Goal: Task Accomplishment & Management: Manage account settings

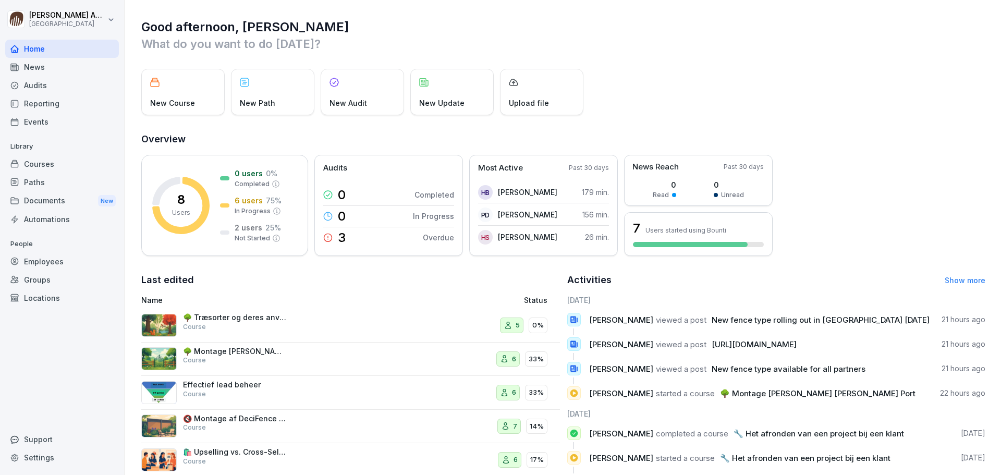
click at [39, 165] on div "Courses" at bounding box center [62, 164] width 114 height 18
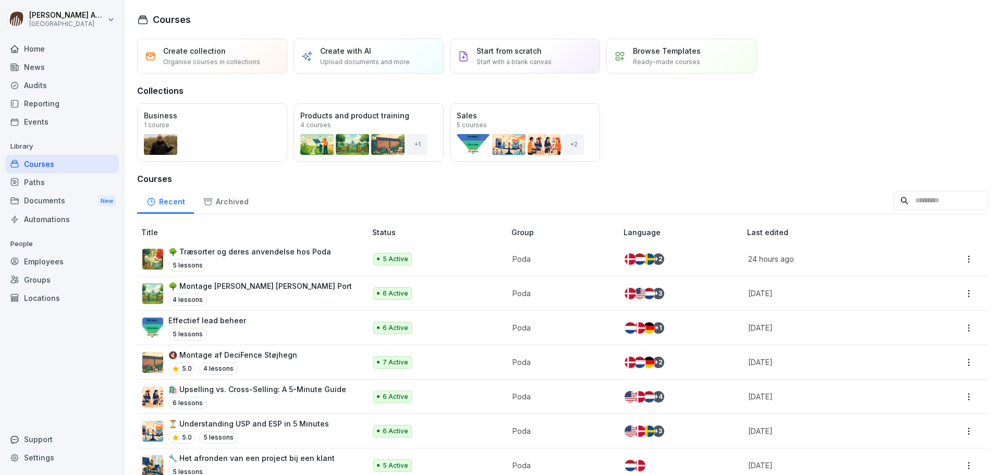
click at [233, 254] on p "🌳 Træsorter og deres anvendelse hos Poda" at bounding box center [249, 251] width 163 height 11
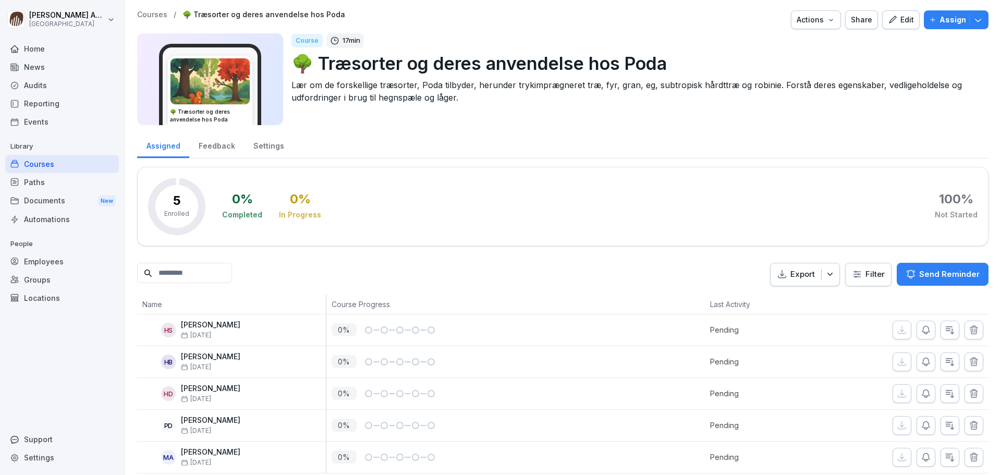
click at [894, 17] on div "Edit" at bounding box center [901, 19] width 26 height 11
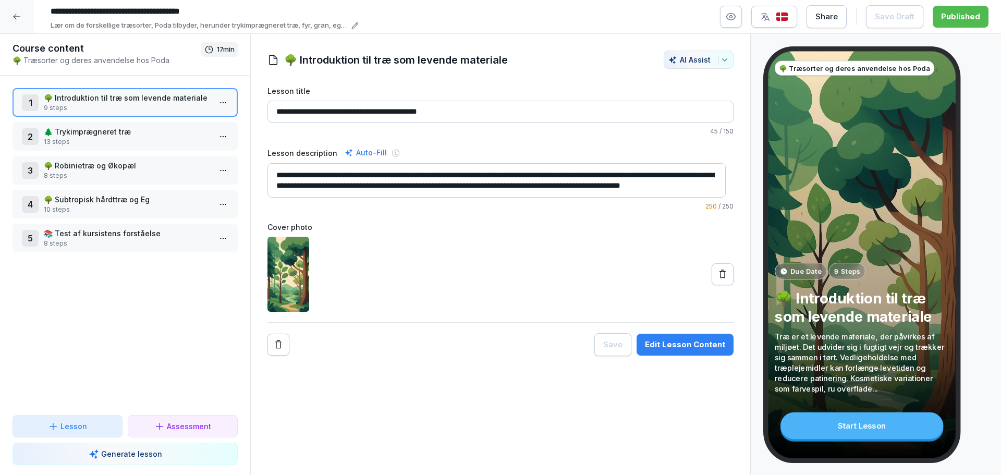
click at [99, 242] on p "8 steps" at bounding box center [127, 243] width 167 height 9
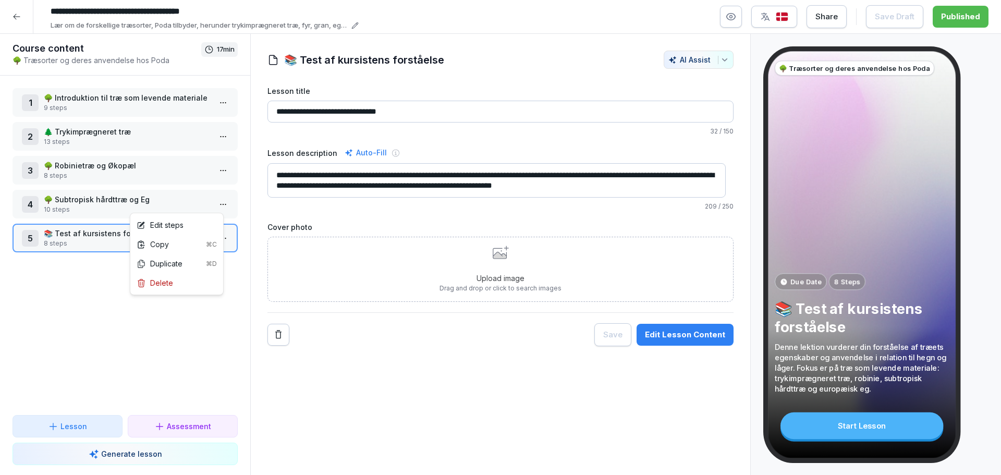
click at [215, 202] on html "**********" at bounding box center [500, 237] width 1001 height 475
click at [179, 229] on div "Edit steps" at bounding box center [160, 224] width 47 height 11
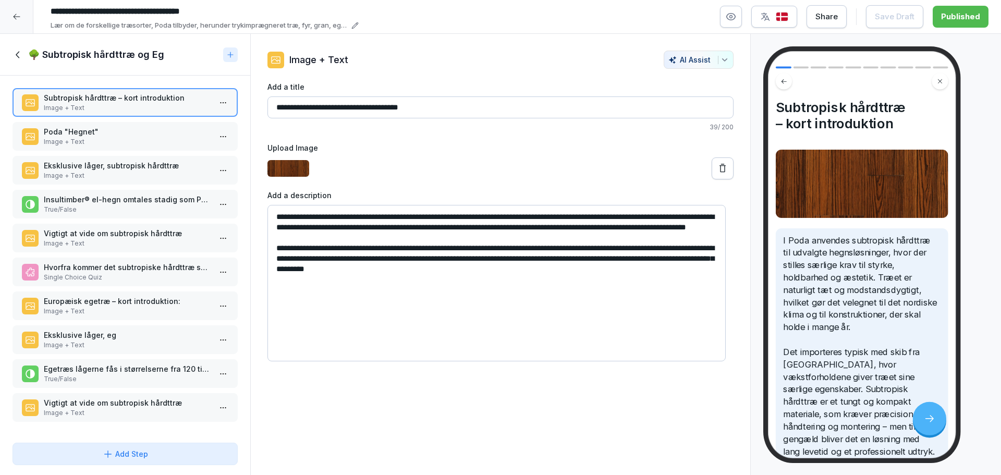
click at [110, 247] on p "Image + Text" at bounding box center [127, 243] width 167 height 9
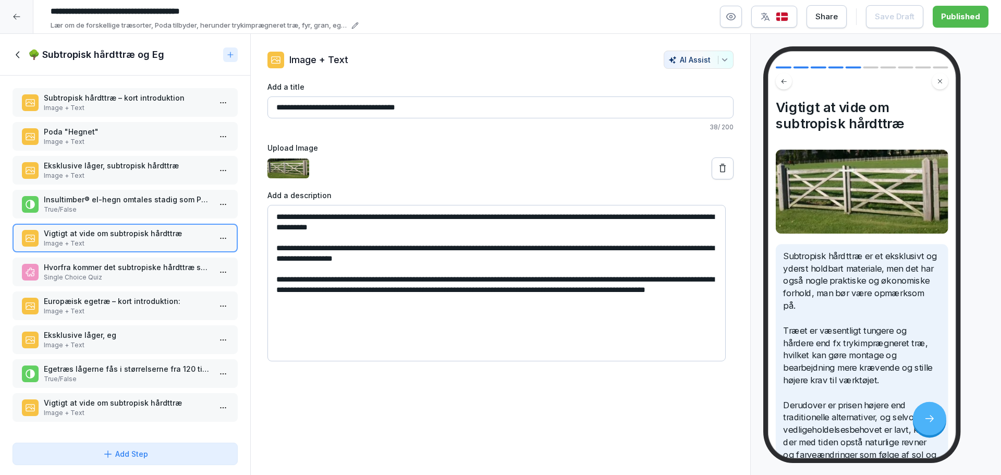
click at [717, 171] on icon at bounding box center [722, 168] width 10 height 10
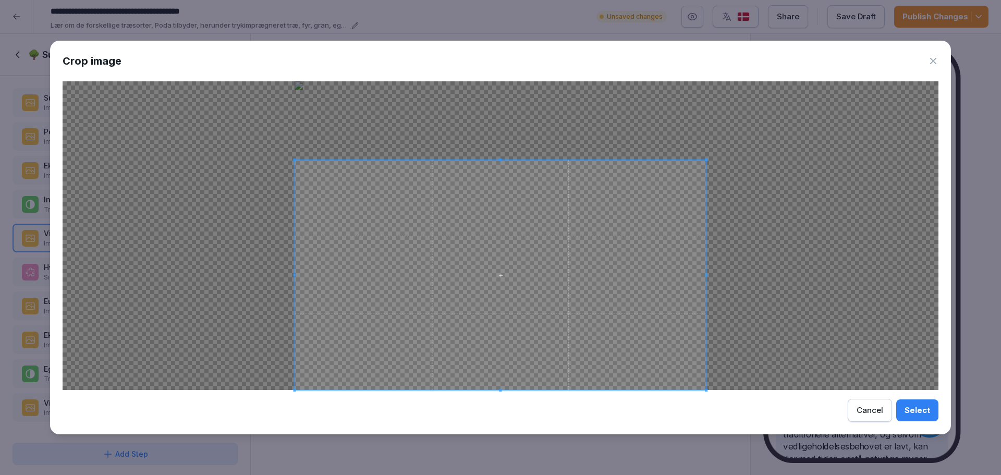
click at [493, 161] on div at bounding box center [499, 275] width 411 height 230
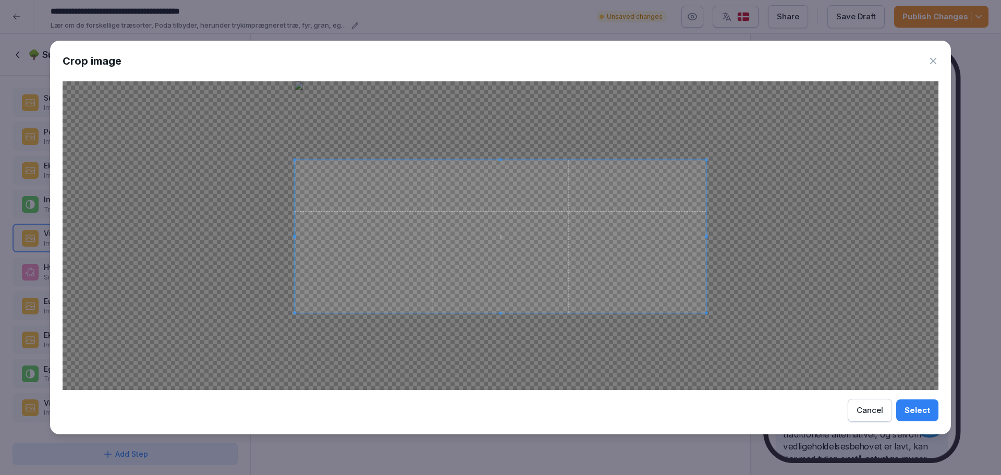
click at [509, 312] on div at bounding box center [499, 236] width 411 height 153
click at [674, 237] on span at bounding box center [675, 236] width 3 height 3
click at [299, 237] on span at bounding box center [299, 236] width 3 height 3
click at [926, 414] on div "Select" at bounding box center [917, 409] width 26 height 11
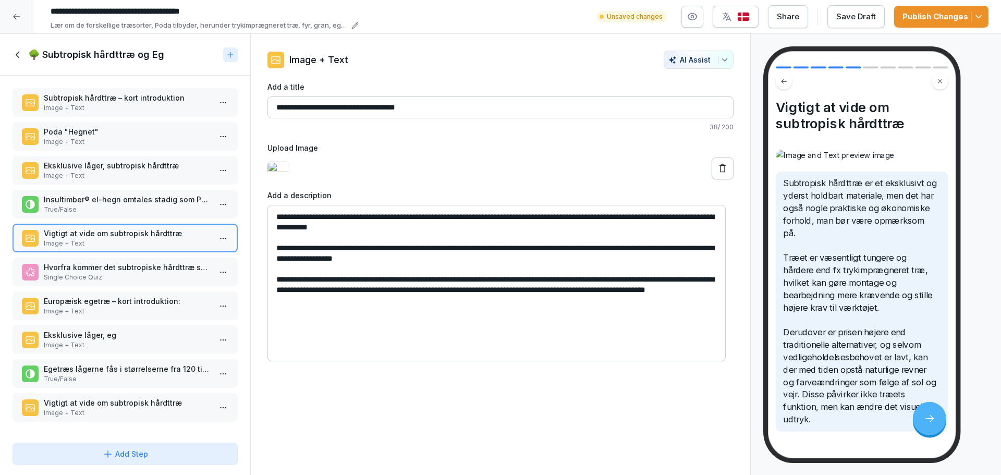
click at [937, 19] on div "Publish Changes" at bounding box center [941, 16] width 78 height 11
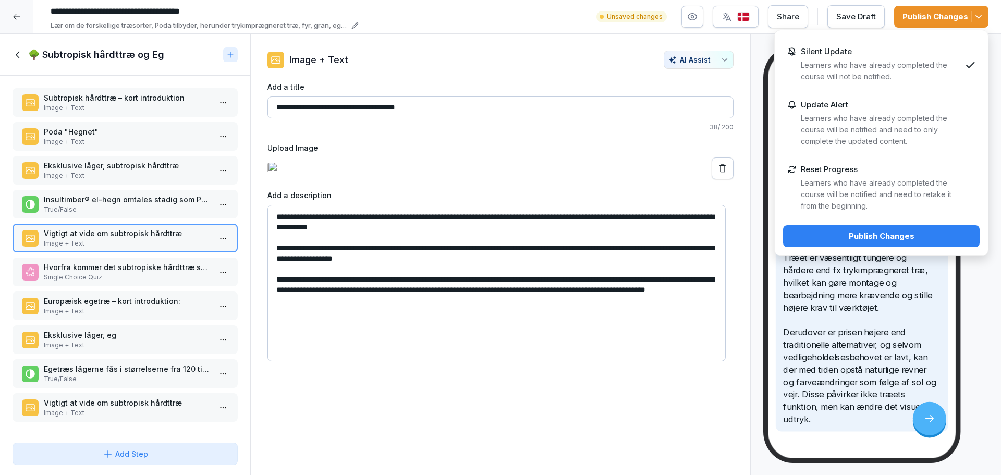
click at [854, 58] on div "Silent Update Learners who have already completed the course will not be notifi…" at bounding box center [881, 64] width 160 height 35
click at [905, 72] on p "Learners who have already completed the course will not be notified." at bounding box center [881, 70] width 160 height 23
click at [891, 235] on div "Publish Changes" at bounding box center [881, 235] width 180 height 11
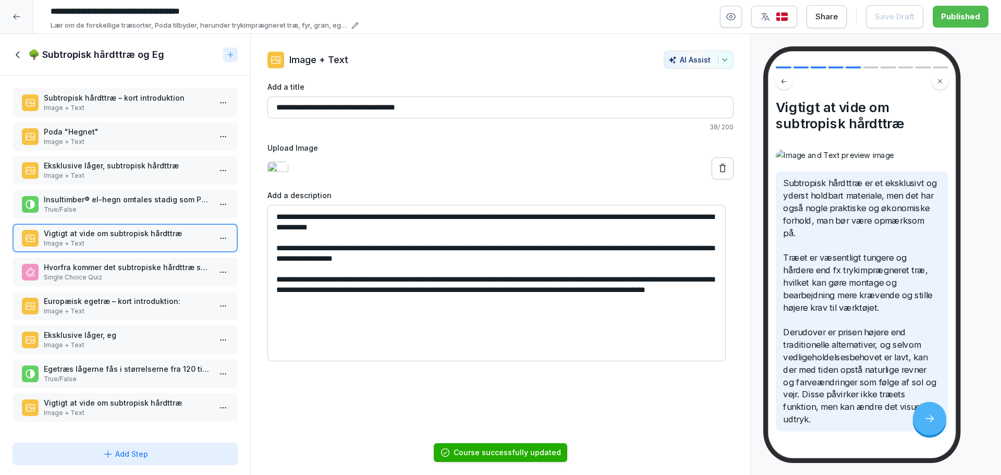
click at [15, 11] on div at bounding box center [16, 16] width 33 height 33
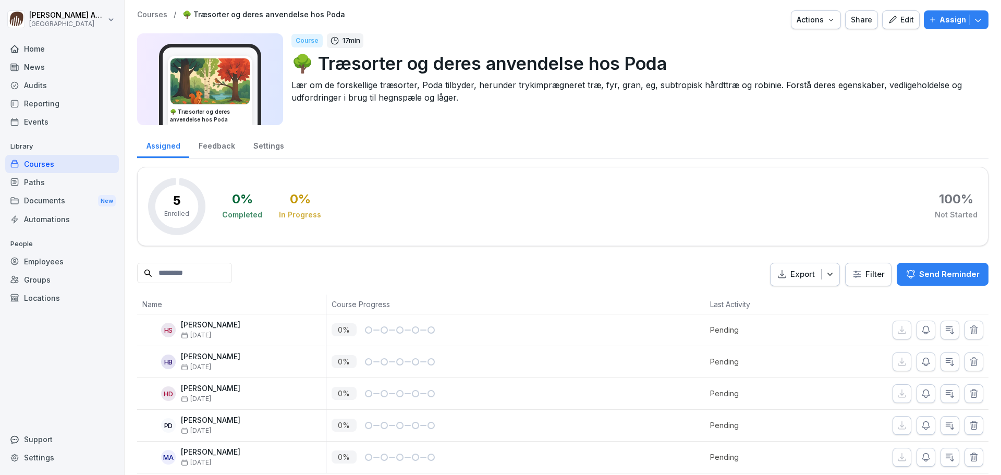
click at [41, 166] on div "Courses" at bounding box center [62, 164] width 114 height 18
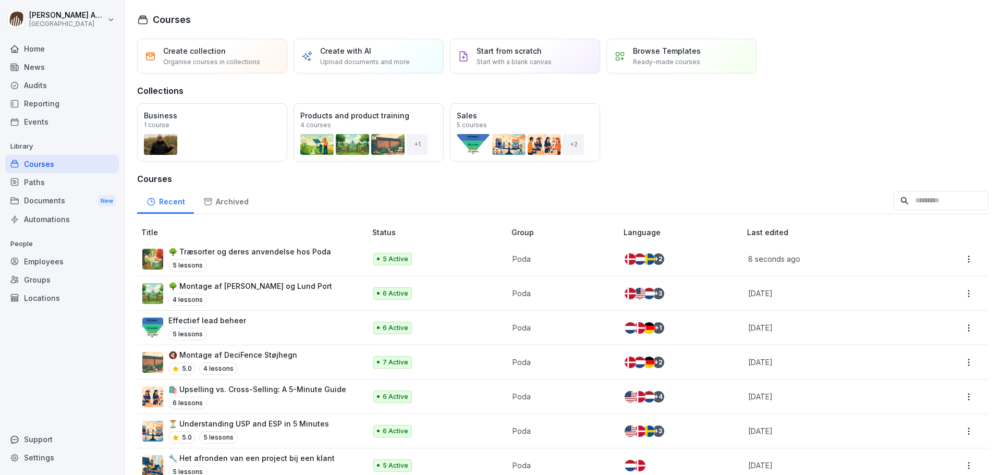
click at [28, 50] on div "Home" at bounding box center [62, 49] width 114 height 18
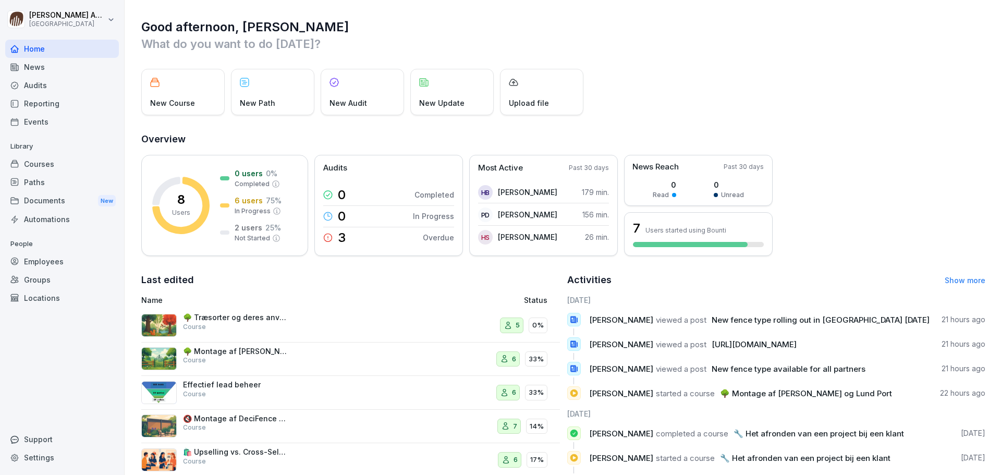
click at [38, 63] on div "News" at bounding box center [62, 67] width 114 height 18
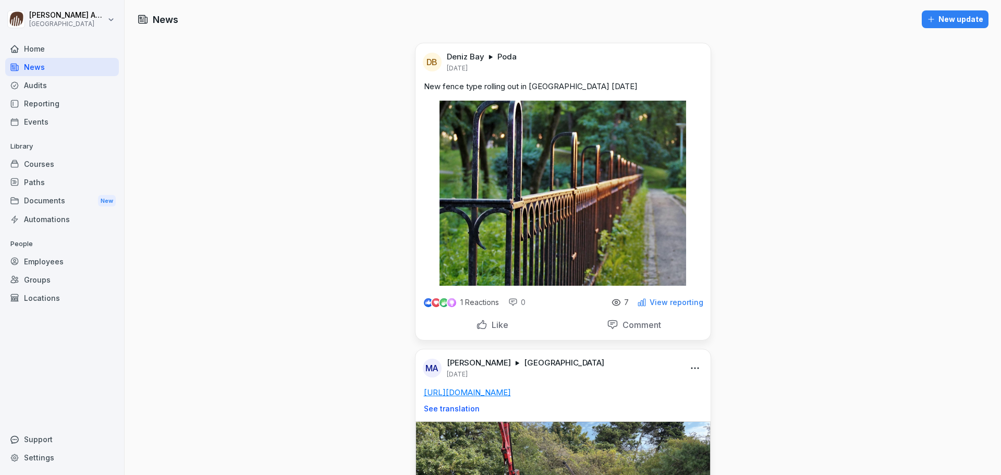
click at [616, 301] on icon at bounding box center [615, 302] width 3 height 3
click at [440, 300] on img at bounding box center [443, 302] width 9 height 9
click at [450, 300] on img at bounding box center [451, 302] width 9 height 9
click at [464, 301] on p "1 Reactions" at bounding box center [479, 302] width 39 height 8
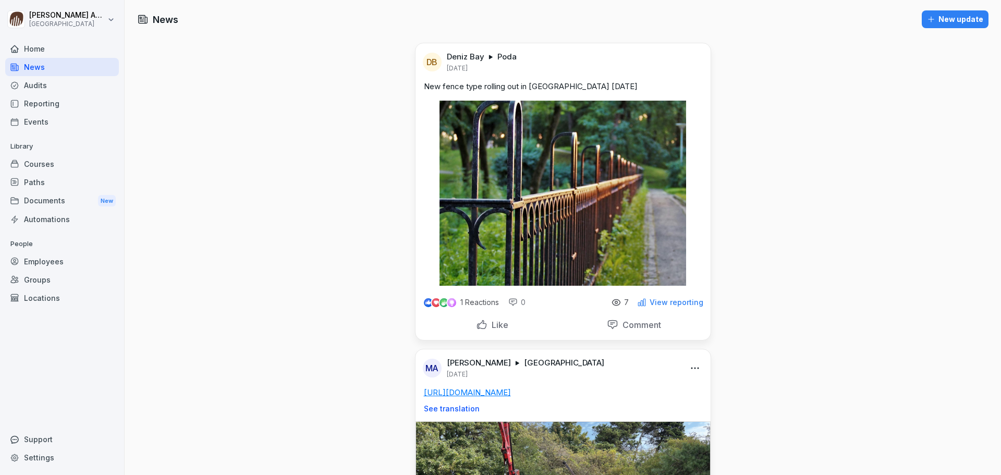
click at [462, 304] on p "1 Reactions" at bounding box center [479, 302] width 39 height 8
drag, startPoint x: 461, startPoint y: 304, endPoint x: 481, endPoint y: 301, distance: 20.1
click at [461, 304] on p "1 Reactions" at bounding box center [479, 302] width 39 height 8
click at [823, 319] on div "News New update DB Deniz Bay Poda 5 months ago New fence type rolling out in Ge…" at bounding box center [563, 407] width 876 height 814
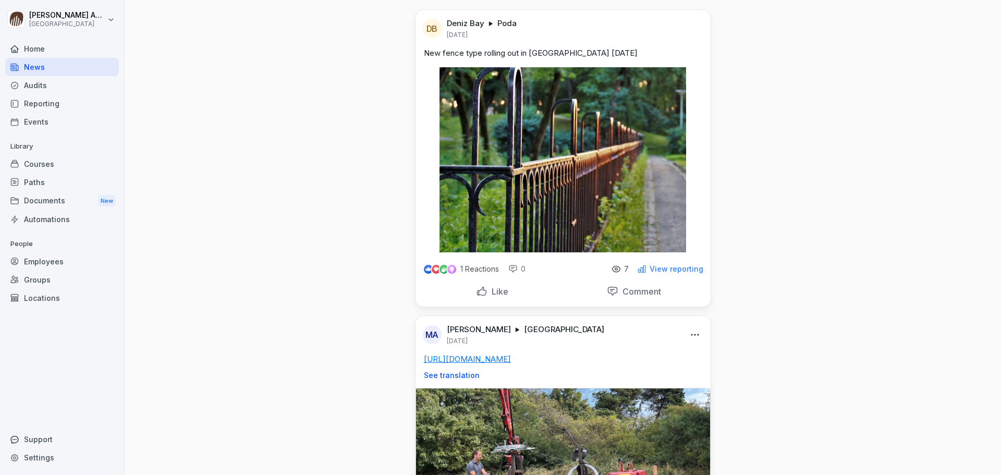
scroll to position [52, 0]
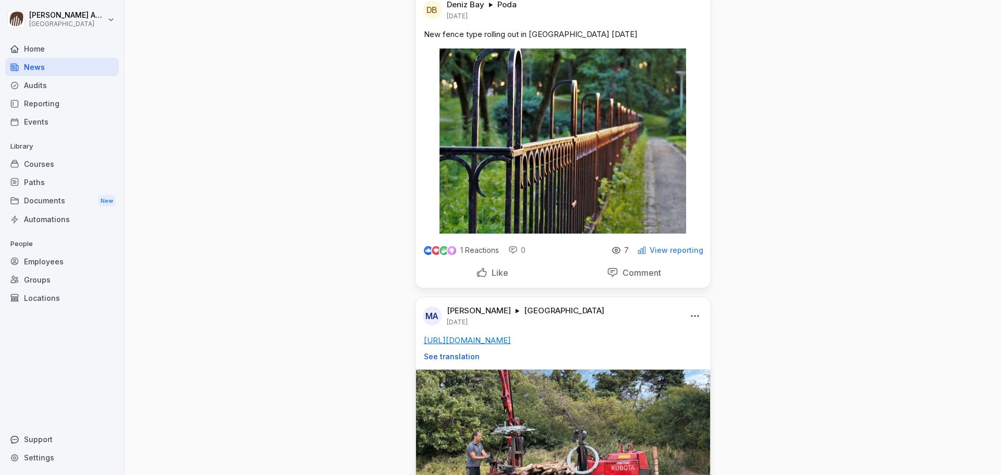
click at [696, 318] on html "Morten Andreasen Poda Academy Home News Audits Reporting Events Library Courses…" at bounding box center [500, 237] width 1001 height 475
click at [643, 378] on div "Delete" at bounding box center [648, 379] width 101 height 21
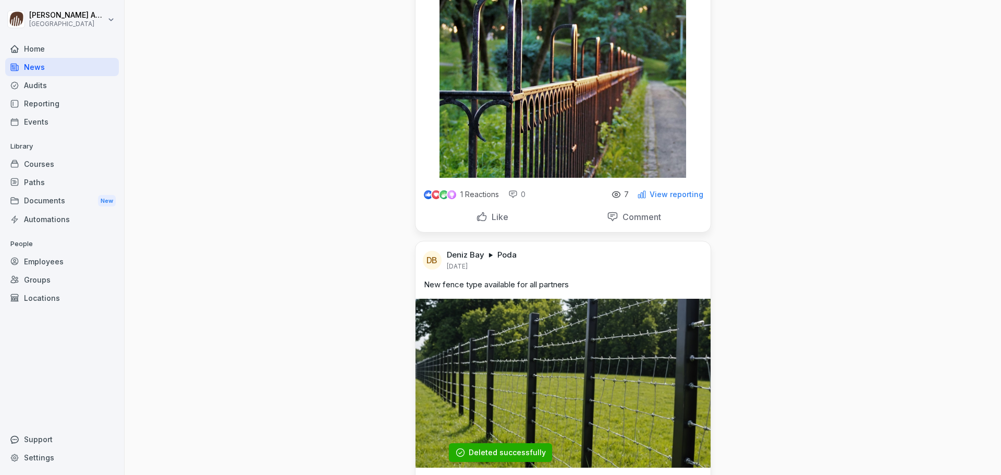
scroll to position [0, 0]
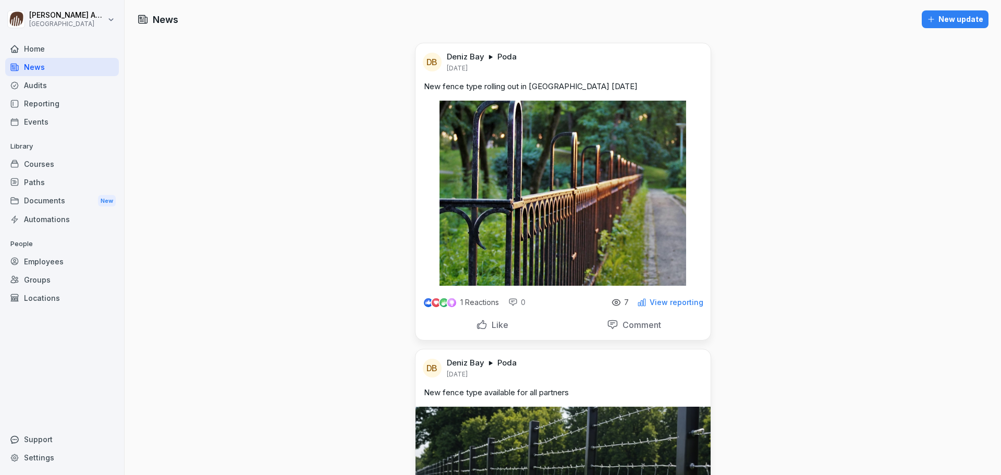
click at [75, 202] on div "Documents New" at bounding box center [62, 200] width 114 height 19
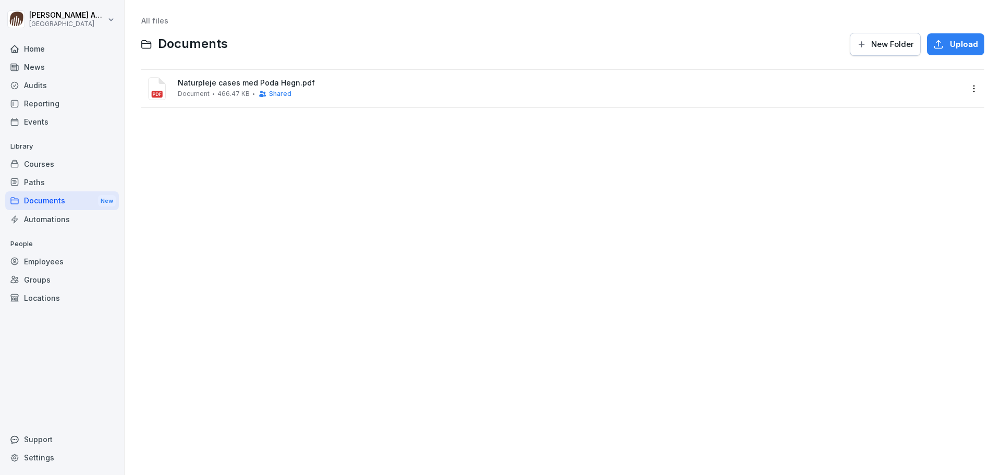
click at [33, 47] on div "Home" at bounding box center [62, 49] width 114 height 18
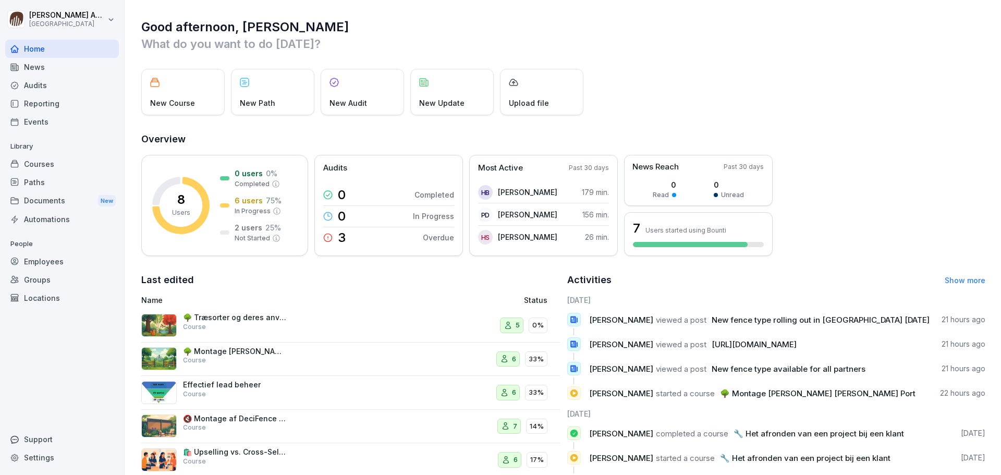
click at [31, 71] on div "News" at bounding box center [62, 67] width 114 height 18
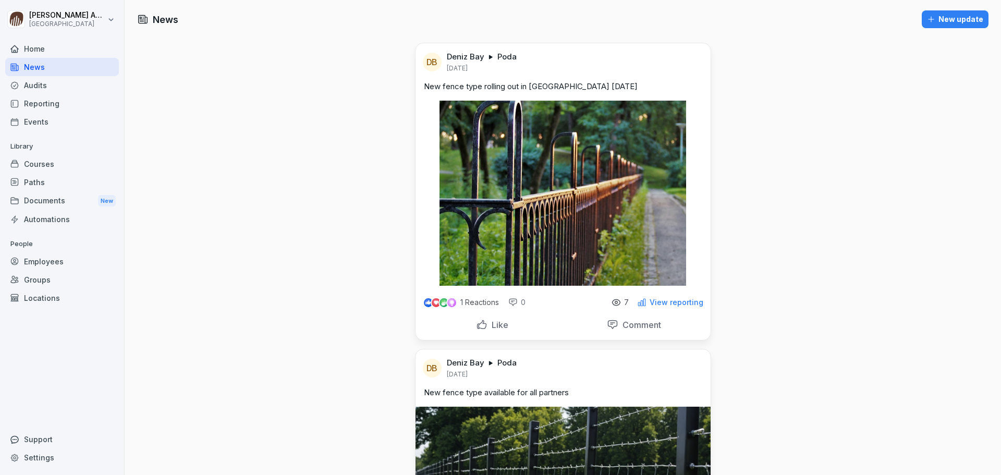
click at [671, 305] on p "View reporting" at bounding box center [676, 302] width 54 height 8
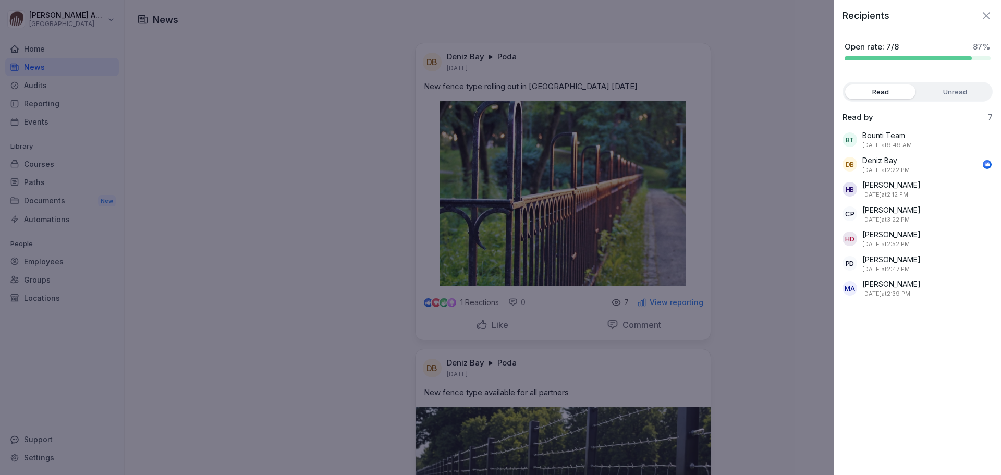
click at [983, 10] on icon "button" at bounding box center [986, 15] width 13 height 13
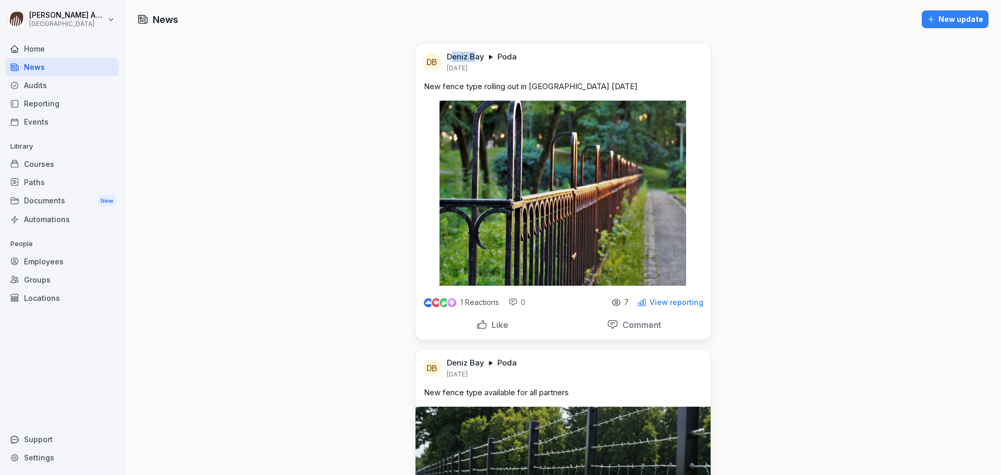
drag, startPoint x: 447, startPoint y: 56, endPoint x: 470, endPoint y: 59, distance: 22.7
click at [470, 59] on p "Deniz Bay" at bounding box center [466, 57] width 38 height 10
click at [684, 62] on div at bounding box center [612, 62] width 181 height 21
click at [59, 260] on div "Employees" at bounding box center [62, 261] width 114 height 18
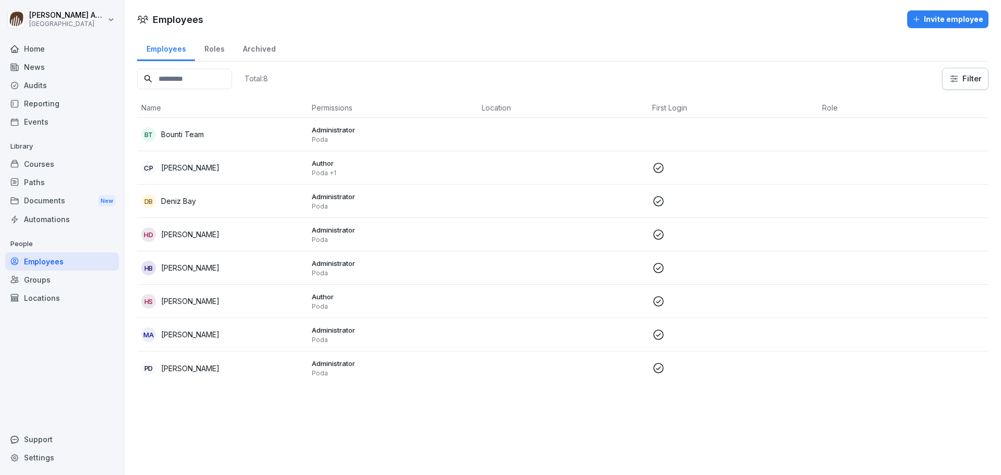
click at [343, 196] on p "Administrator" at bounding box center [393, 196] width 162 height 9
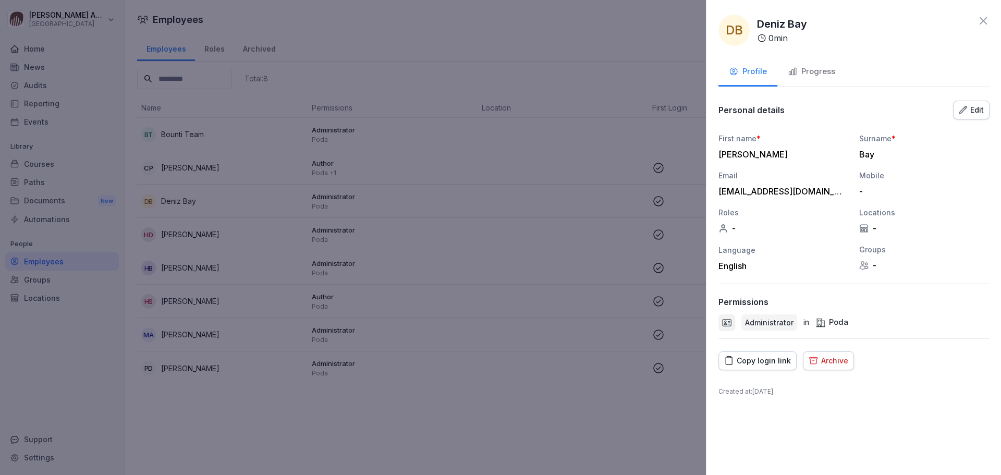
click at [424, 435] on div at bounding box center [500, 237] width 1001 height 475
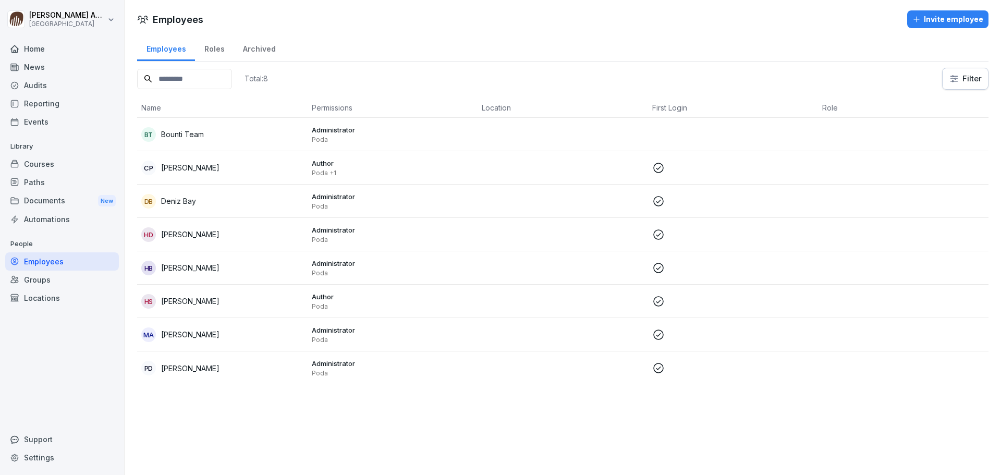
click at [54, 161] on div "Courses" at bounding box center [62, 164] width 114 height 18
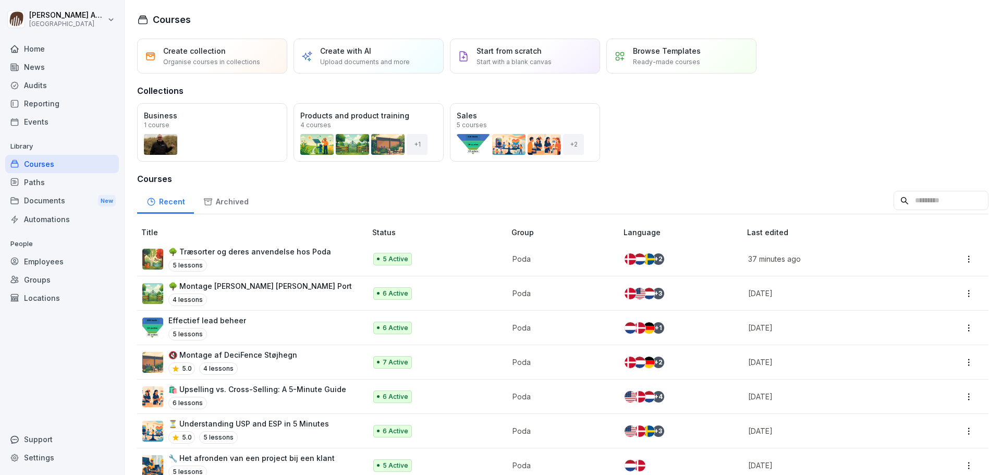
click at [251, 255] on p "🌳 Træsorter og deres anvendelse hos Poda" at bounding box center [249, 251] width 163 height 11
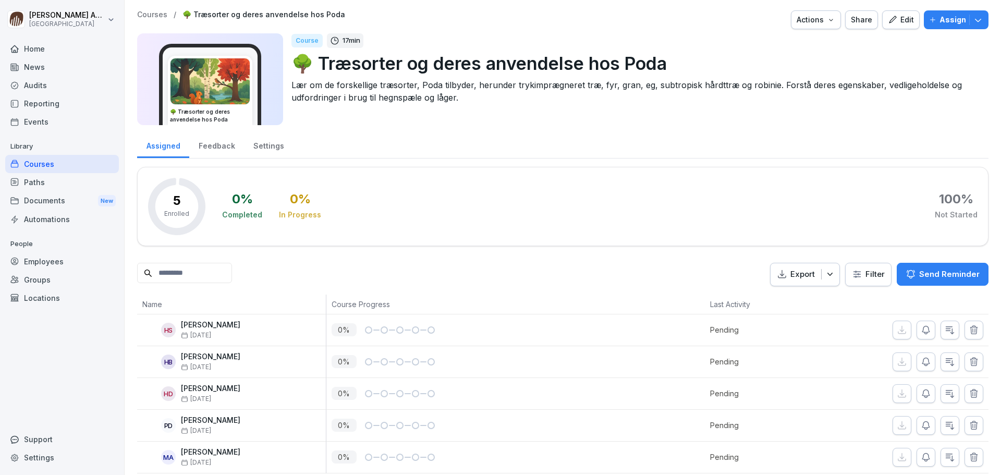
click at [900, 23] on div "Edit" at bounding box center [901, 19] width 26 height 11
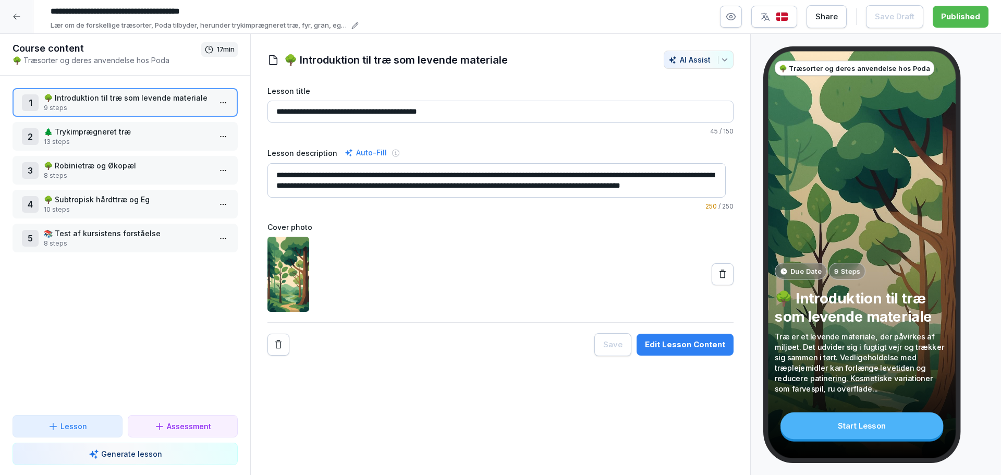
click at [220, 106] on html "**********" at bounding box center [500, 237] width 1001 height 475
click at [180, 120] on div "Edit steps" at bounding box center [160, 123] width 47 height 11
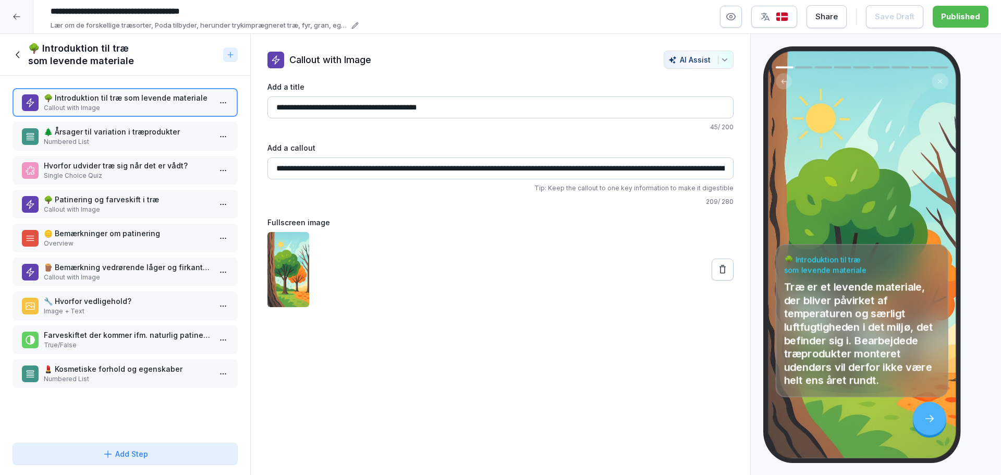
click at [19, 53] on icon at bounding box center [18, 54] width 11 height 11
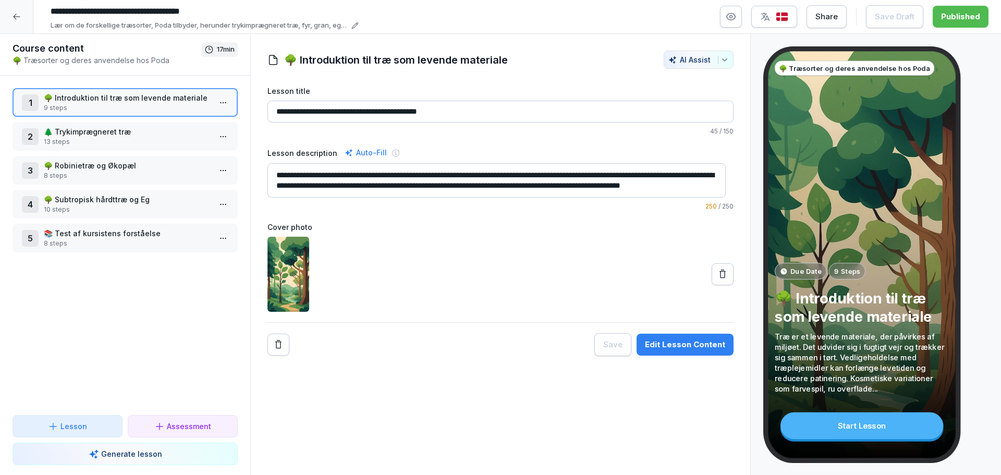
click at [19, 14] on icon at bounding box center [17, 17] width 8 height 8
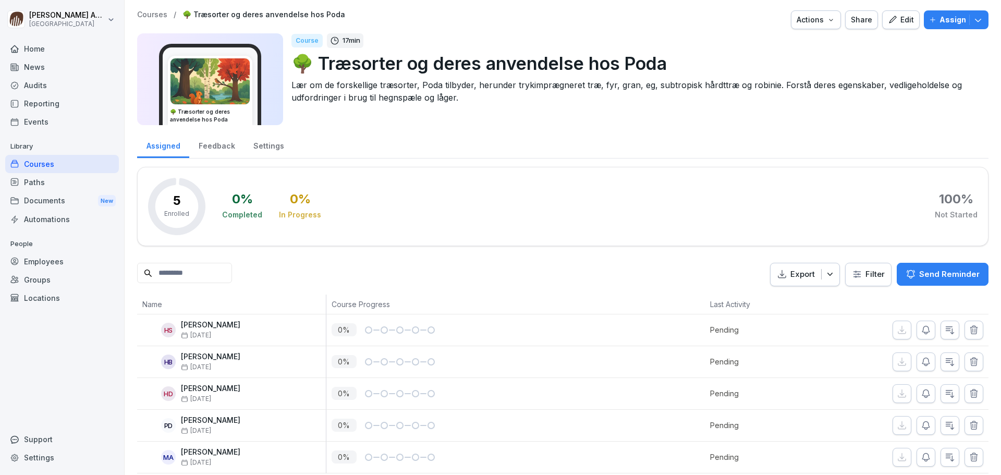
click at [52, 162] on div "Courses" at bounding box center [62, 164] width 114 height 18
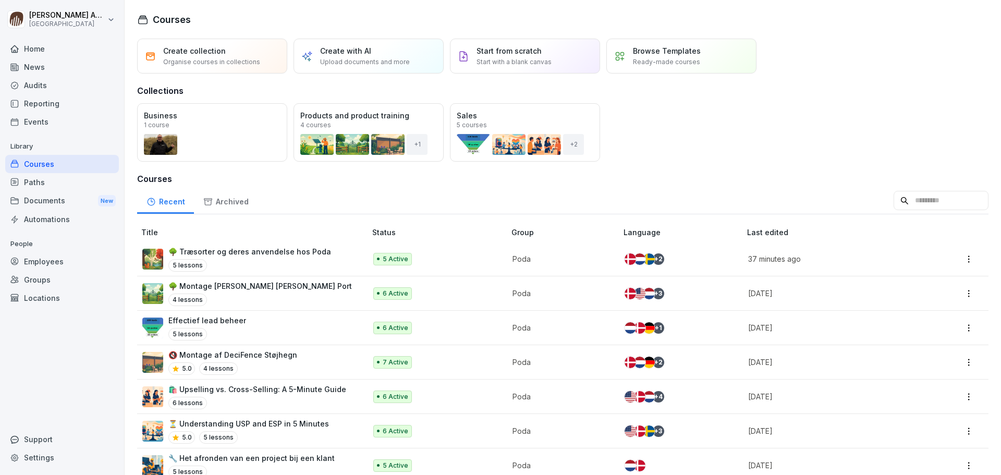
click at [368, 60] on p "Upload documents and more" at bounding box center [365, 61] width 90 height 9
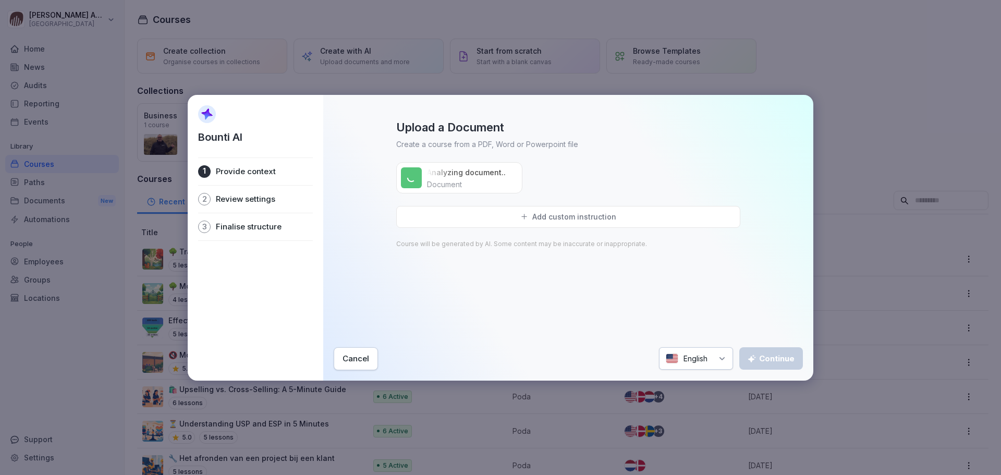
click at [581, 218] on p "Add custom instruction" at bounding box center [574, 216] width 84 height 9
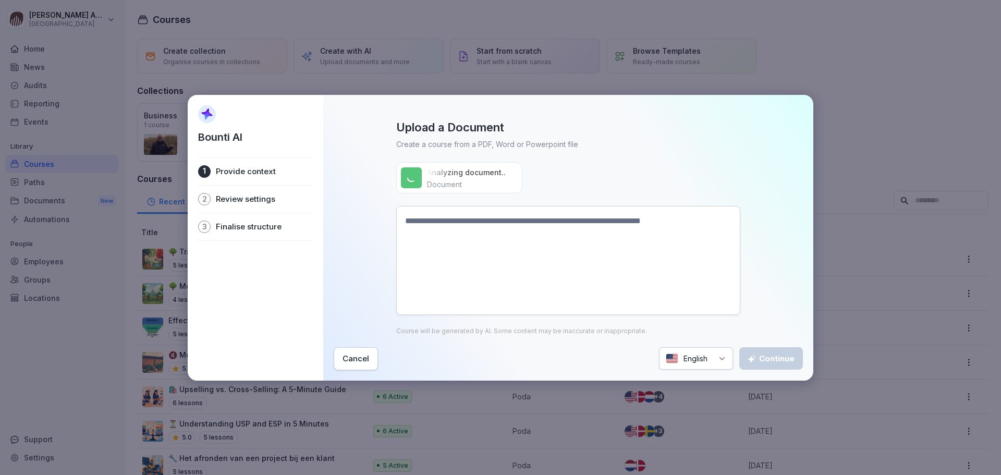
click at [493, 233] on textarea at bounding box center [568, 260] width 344 height 109
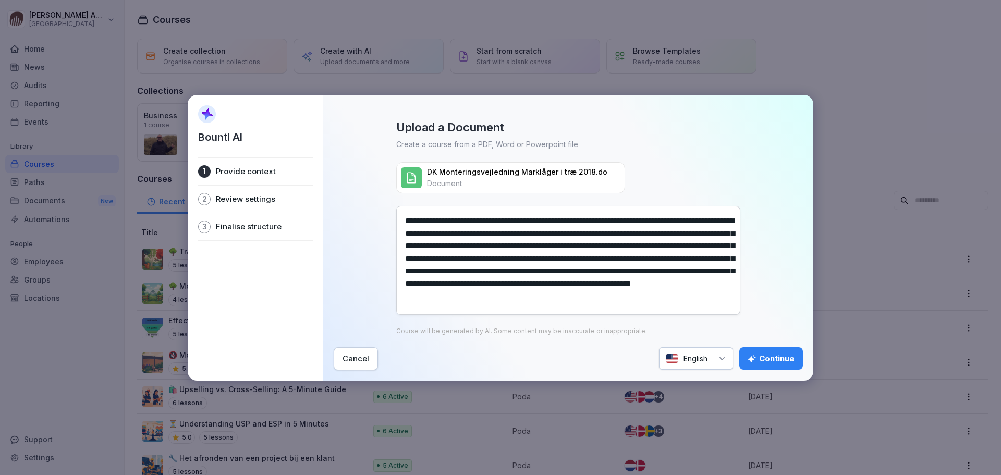
type textarea "**********"
click at [711, 362] on div "English" at bounding box center [696, 358] width 74 height 22
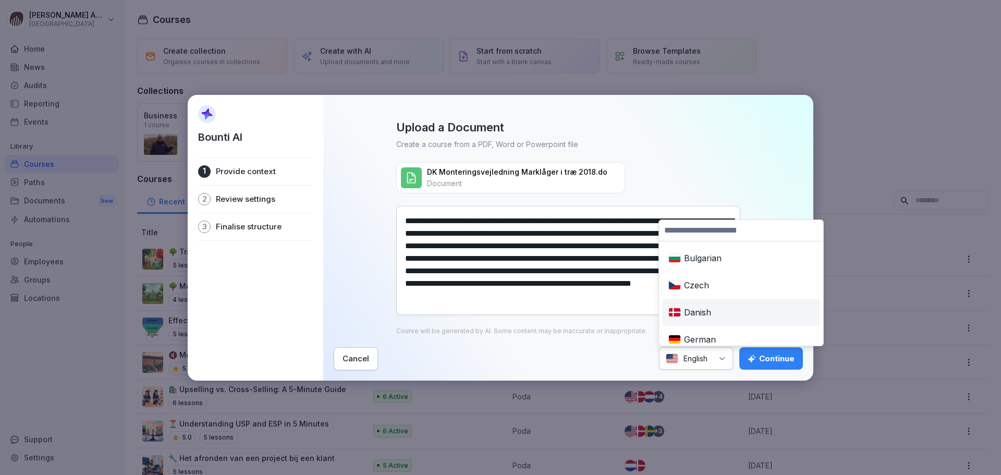
click at [698, 312] on div "Danish" at bounding box center [741, 312] width 154 height 23
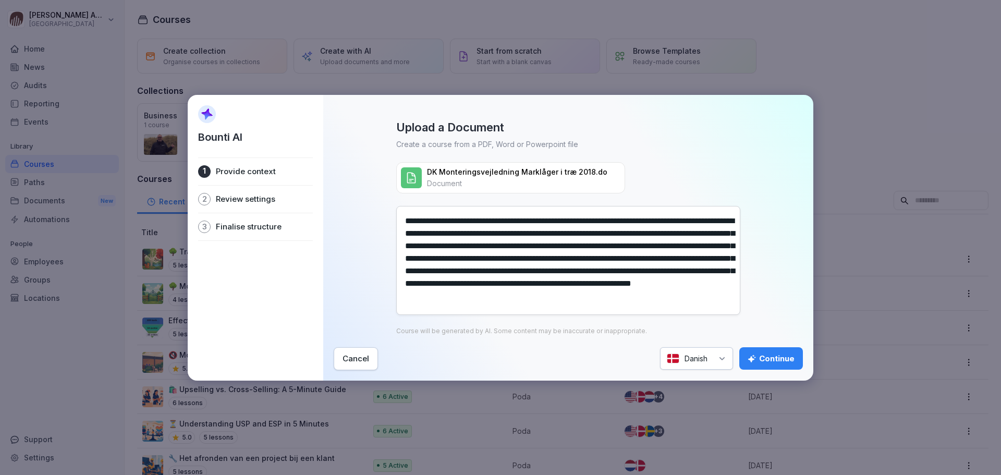
click at [791, 358] on div "Continue" at bounding box center [770, 358] width 47 height 11
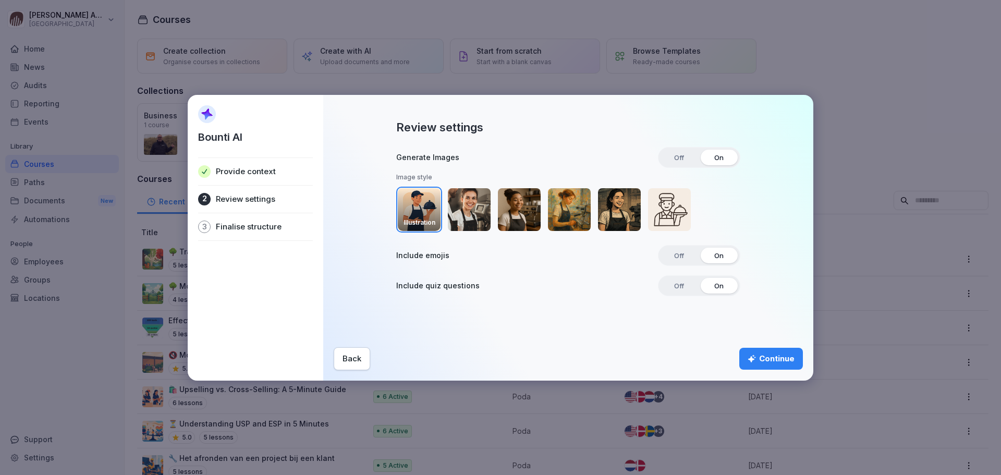
click at [778, 356] on div "Continue" at bounding box center [770, 358] width 47 height 11
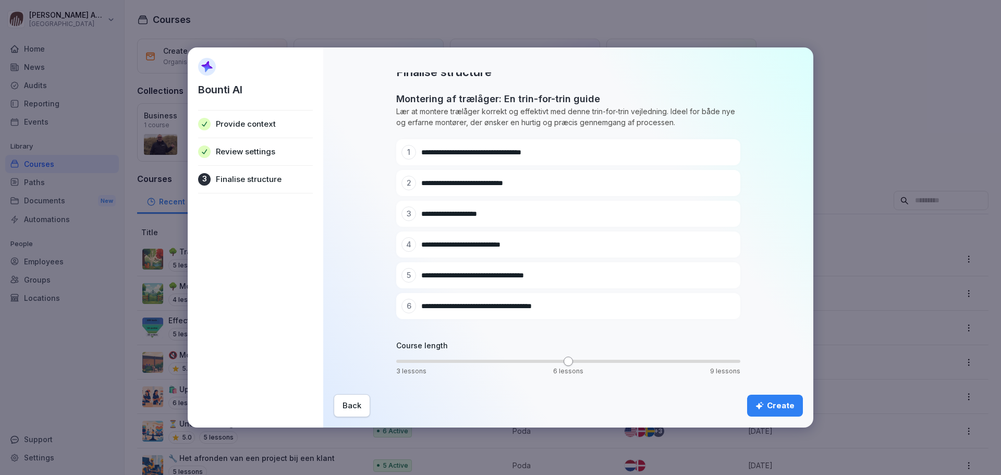
scroll to position [9, 0]
click at [405, 364] on span "Volume" at bounding box center [400, 359] width 9 height 9
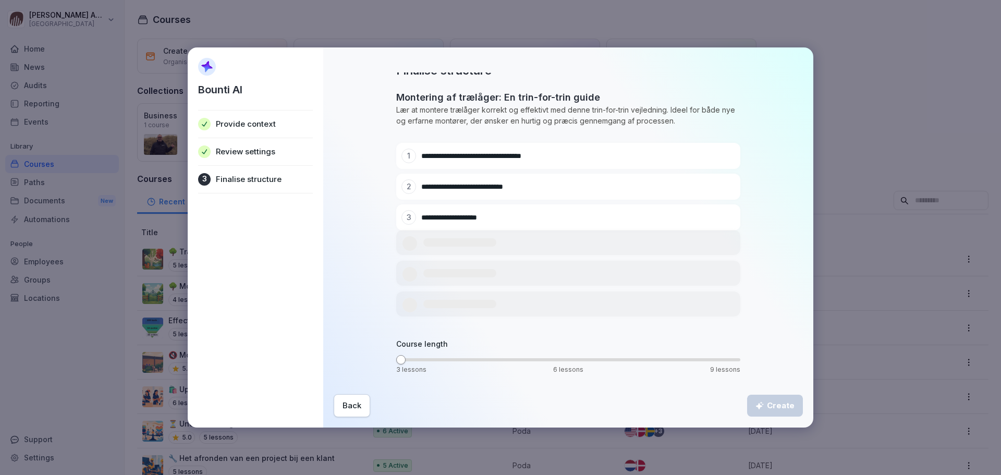
scroll to position [0, 0]
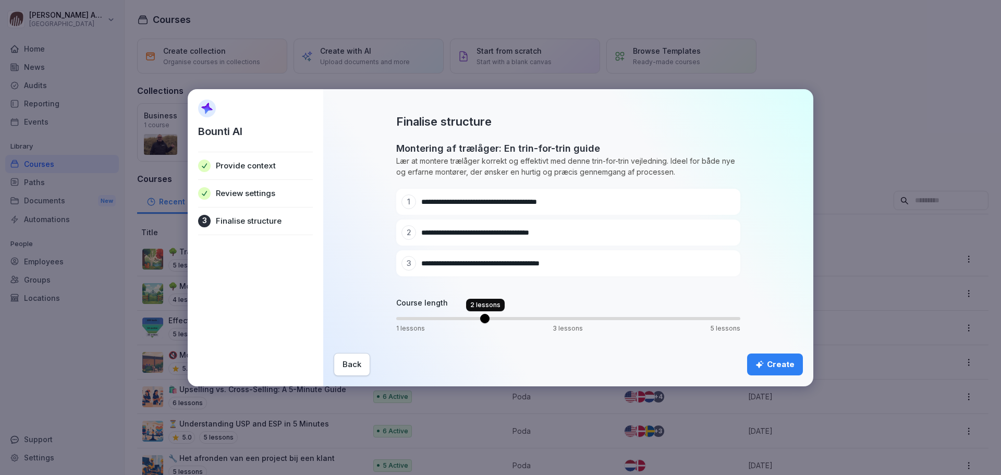
click at [489, 322] on span "Volume" at bounding box center [484, 318] width 9 height 9
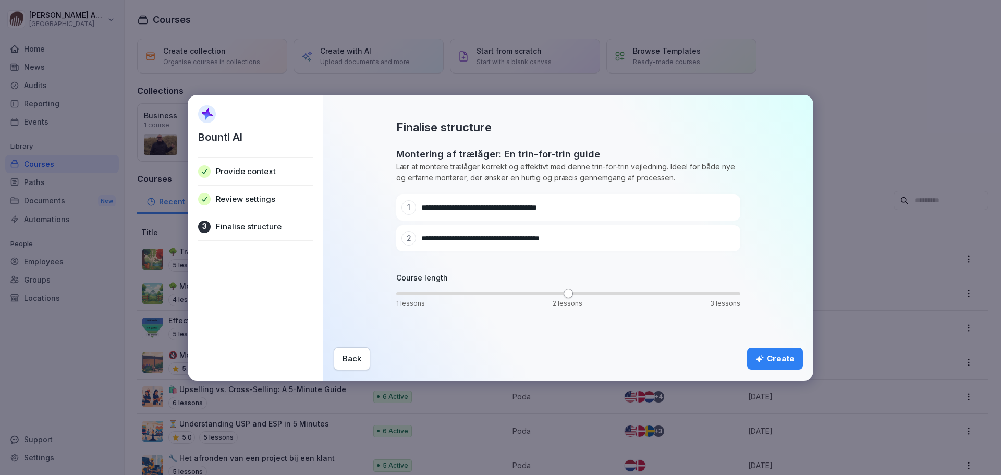
click at [787, 359] on div "Create" at bounding box center [774, 358] width 39 height 11
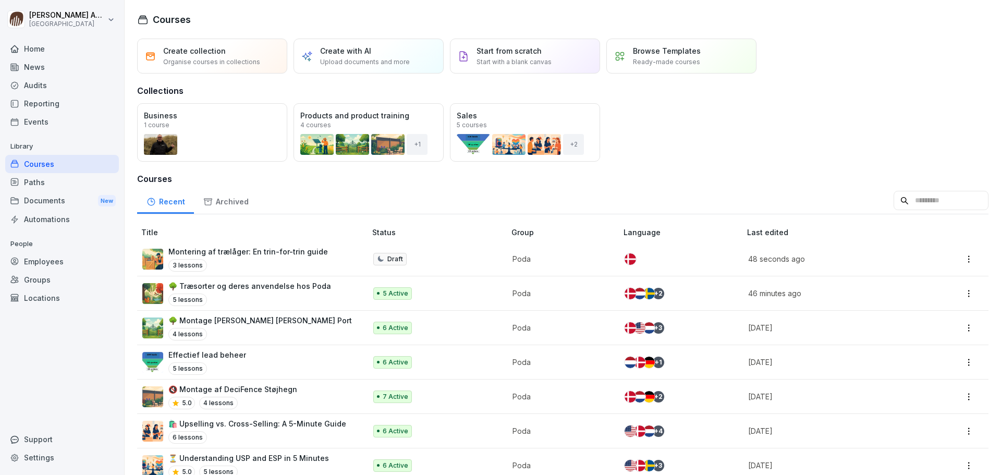
click at [281, 252] on p "Montering af trælåger: En trin-for-trin guide" at bounding box center [247, 251] width 159 height 11
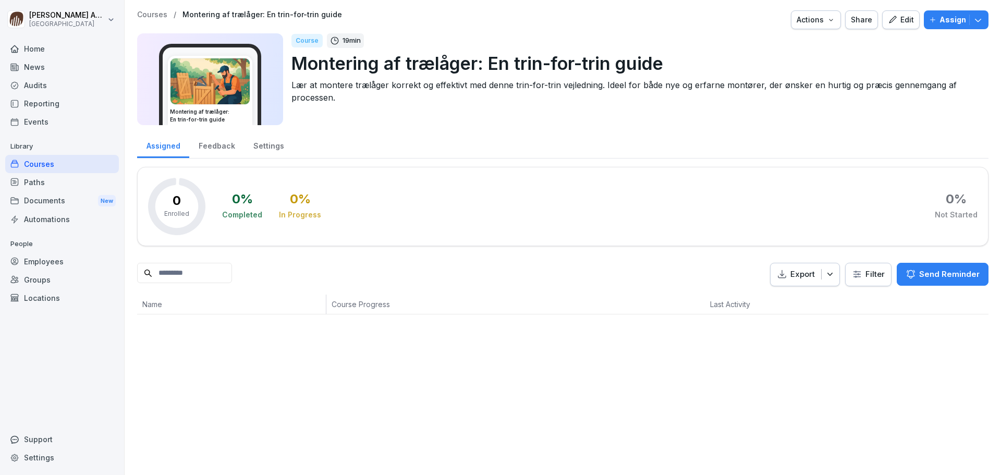
click at [900, 23] on div "Edit" at bounding box center [901, 19] width 26 height 11
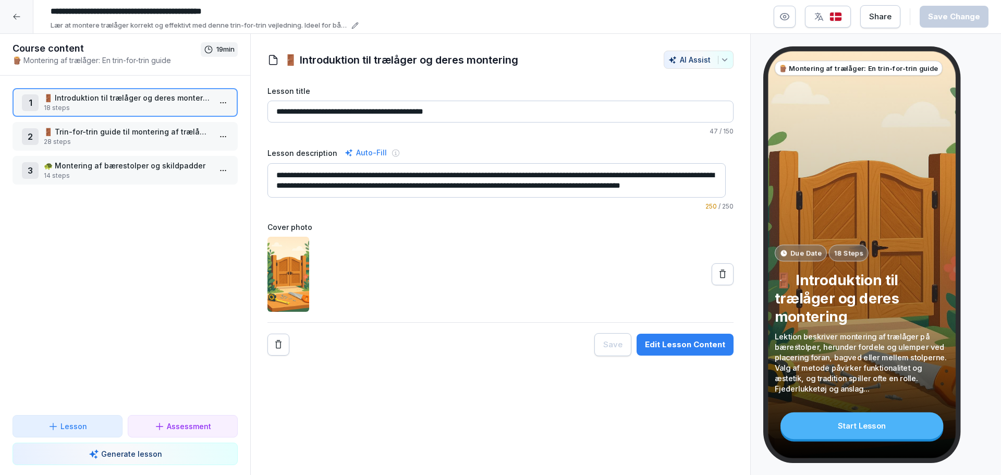
click at [275, 173] on textarea "**********" at bounding box center [496, 180] width 458 height 34
type textarea "**********"
click at [76, 421] on p "Lesson" at bounding box center [73, 426] width 27 height 11
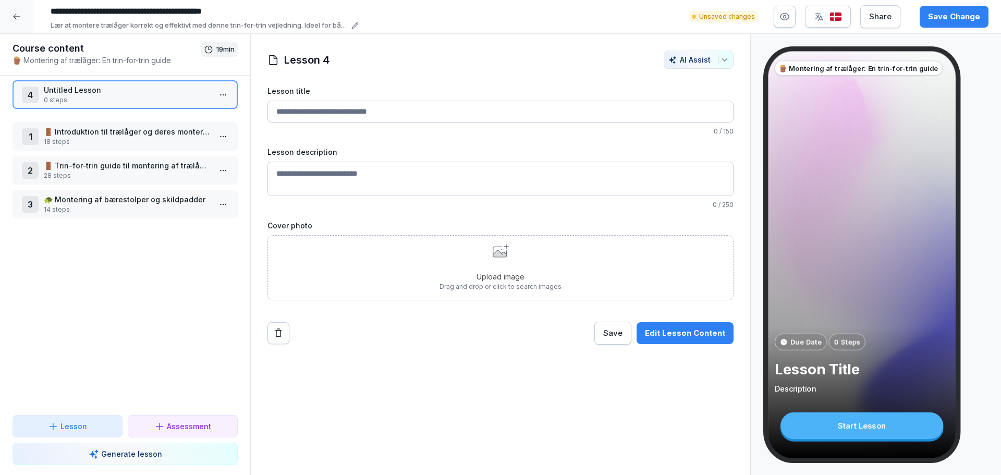
drag, startPoint x: 85, startPoint y: 205, endPoint x: 96, endPoint y: 93, distance: 113.1
click at [96, 95] on p "0 steps" at bounding box center [127, 99] width 167 height 9
click at [120, 131] on p "🚪 Introduktion til trælåger og deres montering" at bounding box center [127, 131] width 167 height 11
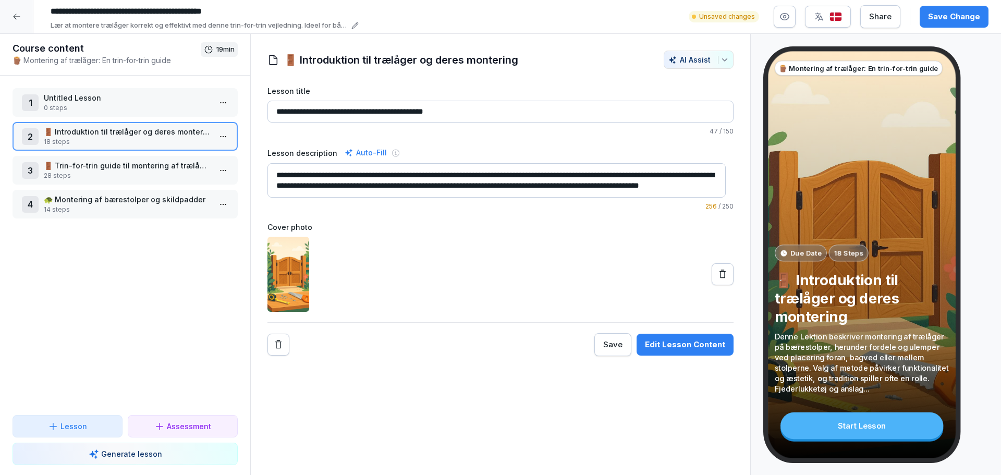
click at [110, 96] on p "Untitled Lesson" at bounding box center [127, 97] width 167 height 11
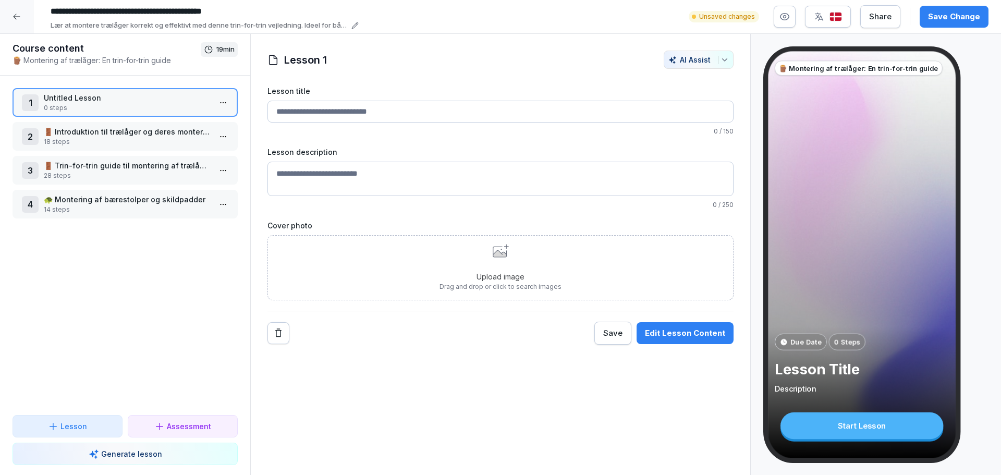
click at [131, 133] on p "🚪 Introduktion til trælåger og deres montering" at bounding box center [127, 131] width 167 height 11
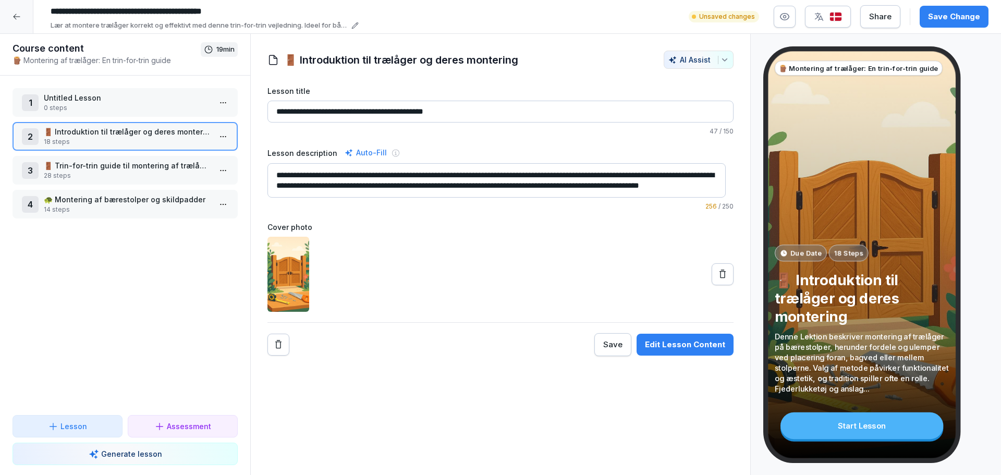
drag, startPoint x: 277, startPoint y: 176, endPoint x: 366, endPoint y: 178, distance: 88.6
click at [366, 178] on textarea "**********" at bounding box center [496, 180] width 458 height 34
click at [126, 107] on p "0 steps" at bounding box center [127, 107] width 167 height 9
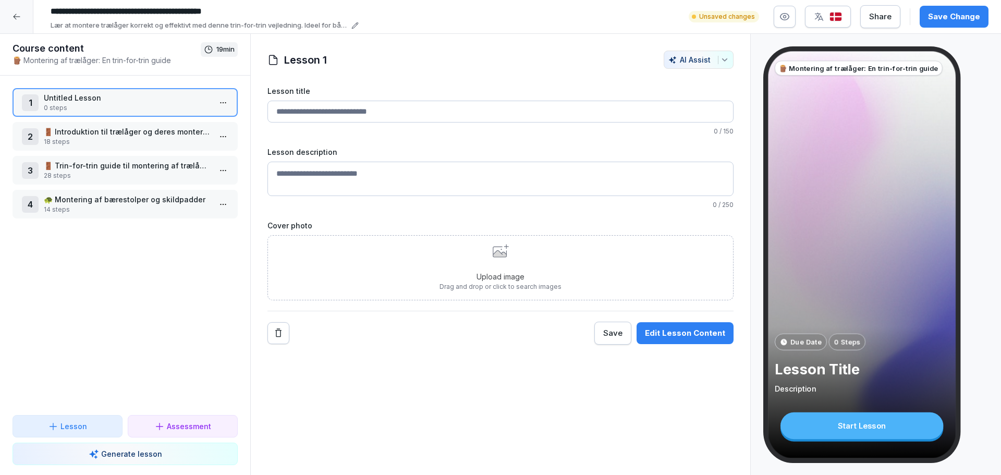
click at [285, 173] on textarea "Lesson description" at bounding box center [500, 179] width 466 height 34
paste textarea "**********"
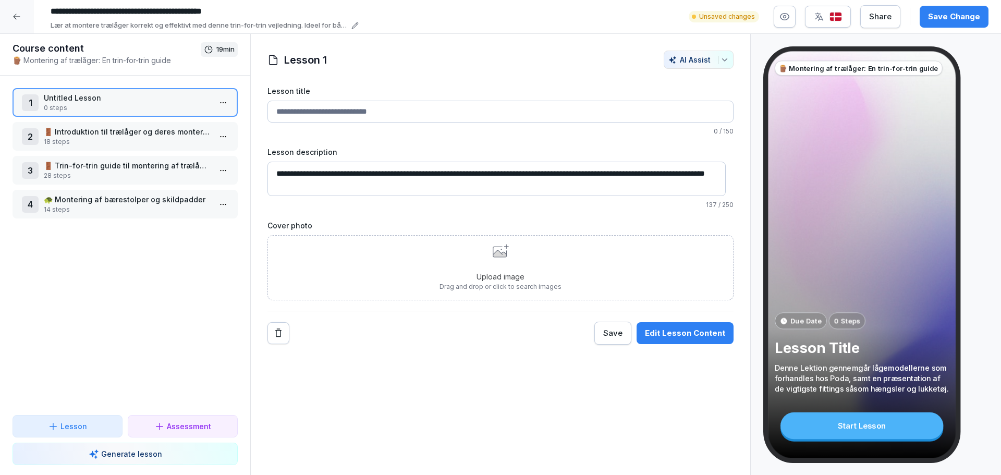
type textarea "**********"
click at [73, 138] on p "18 steps" at bounding box center [127, 141] width 167 height 9
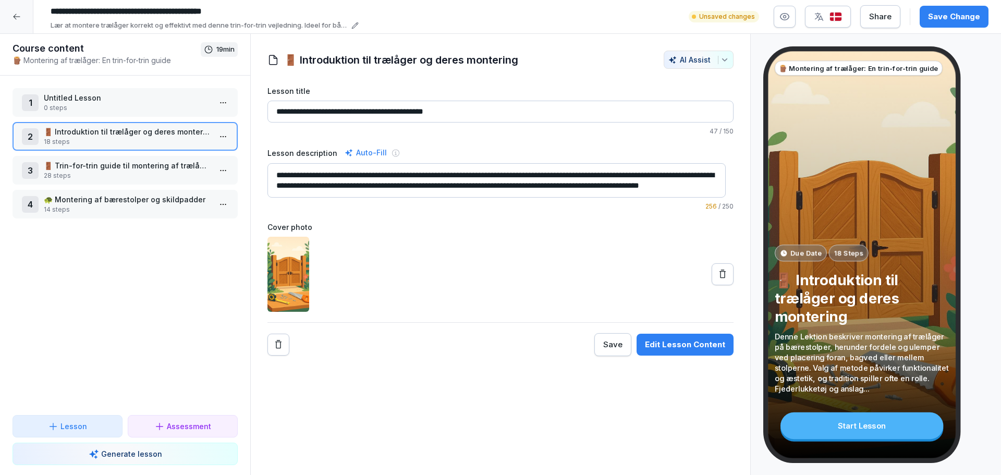
drag, startPoint x: 376, startPoint y: 111, endPoint x: 272, endPoint y: 108, distance: 103.7
click at [272, 108] on input "**********" at bounding box center [500, 112] width 466 height 22
click at [103, 108] on p "0 steps" at bounding box center [127, 107] width 167 height 9
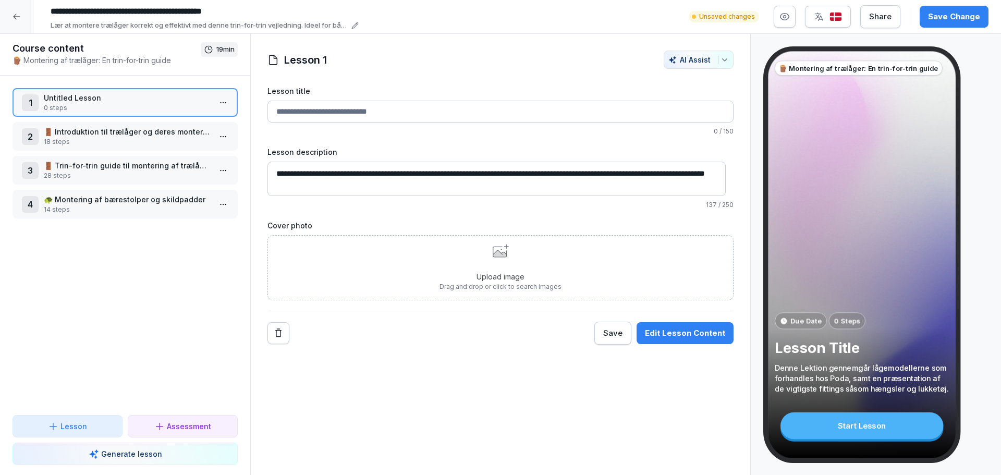
click at [342, 112] on input "Lesson title" at bounding box center [500, 112] width 466 height 22
paste input "**********"
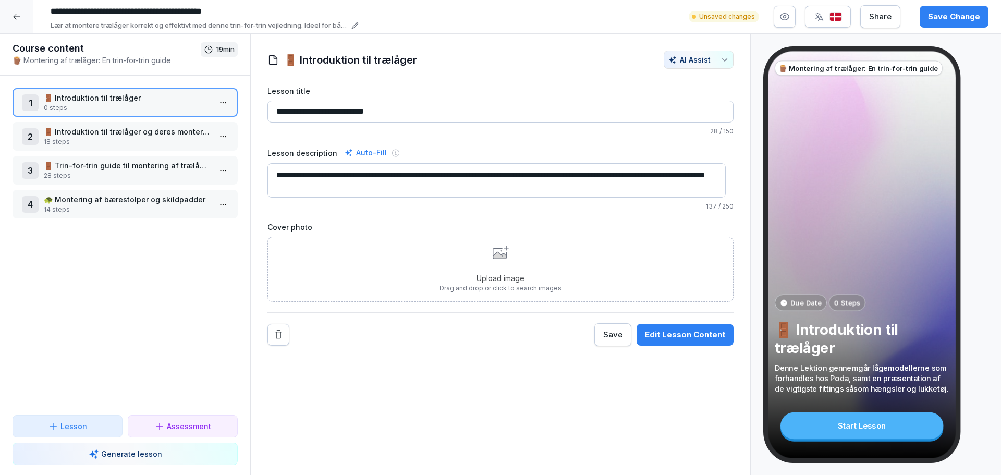
click at [389, 112] on input "**********" at bounding box center [500, 112] width 466 height 22
click at [396, 110] on input "**********" at bounding box center [500, 112] width 466 height 22
type input "**********"
click at [113, 140] on p "18 steps" at bounding box center [127, 141] width 167 height 9
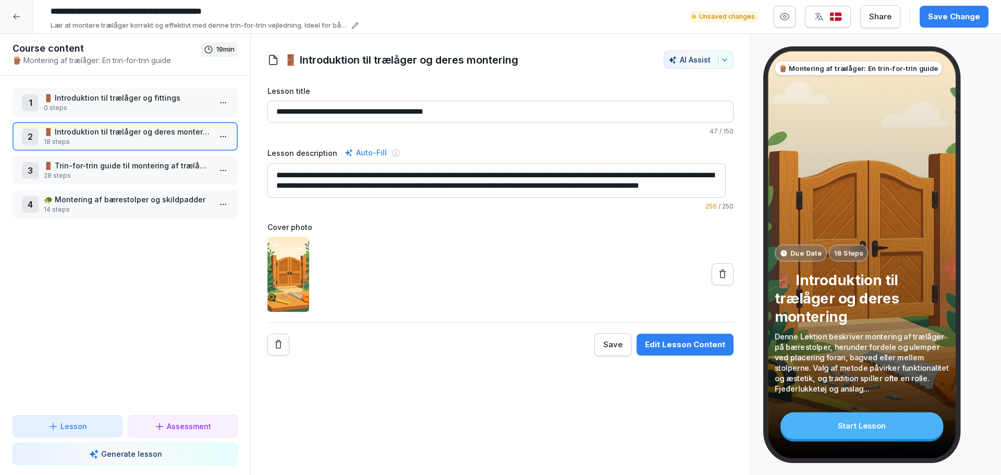
click at [137, 103] on p "🚪 Introduktion til trælåger og fittings" at bounding box center [127, 97] width 167 height 11
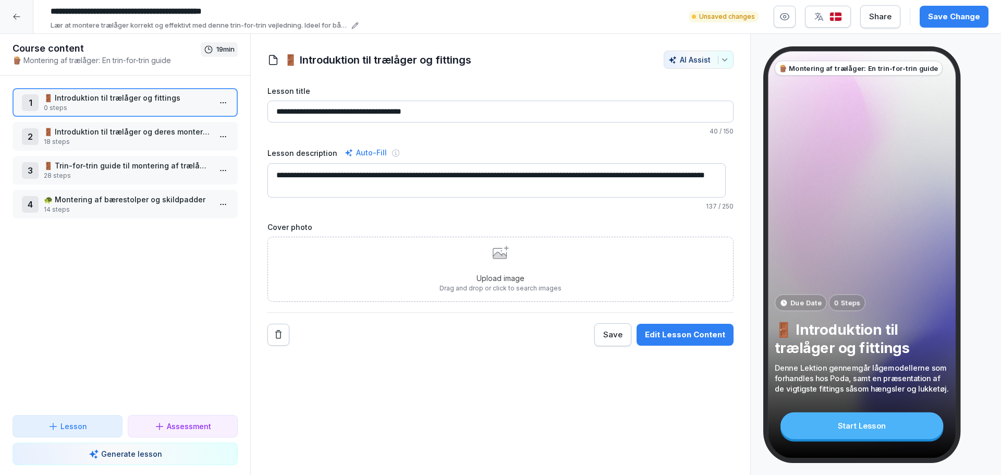
click at [399, 187] on textarea "**********" at bounding box center [496, 180] width 458 height 34
click at [948, 18] on div "Save Change" at bounding box center [954, 16] width 52 height 11
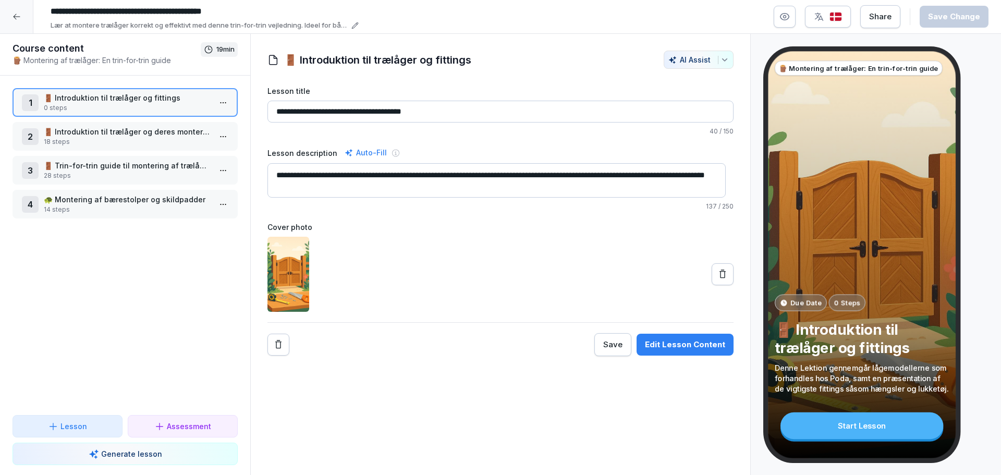
click at [557, 175] on textarea "**********" at bounding box center [496, 180] width 458 height 34
click at [599, 175] on textarea "**********" at bounding box center [496, 180] width 458 height 34
type textarea "**********"
click at [946, 18] on div "Save Change" at bounding box center [954, 16] width 52 height 11
